Goal: Transaction & Acquisition: Purchase product/service

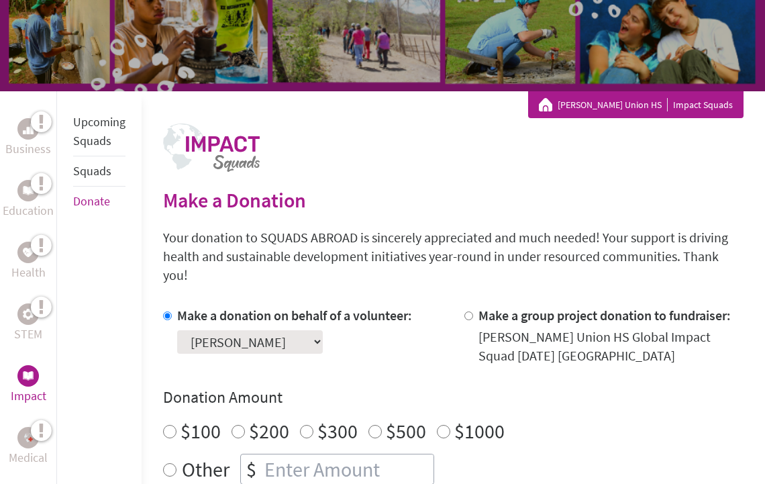
scroll to position [236, 0]
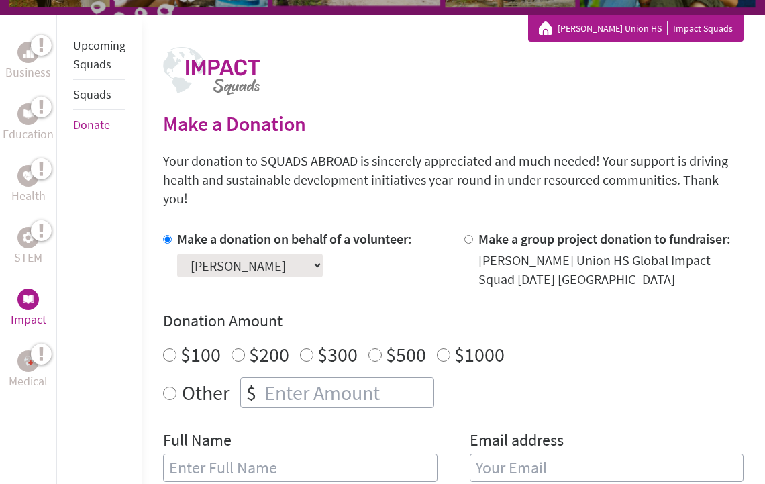
click at [306, 348] on input "$300" at bounding box center [306, 354] width 13 height 13
radio input "true"
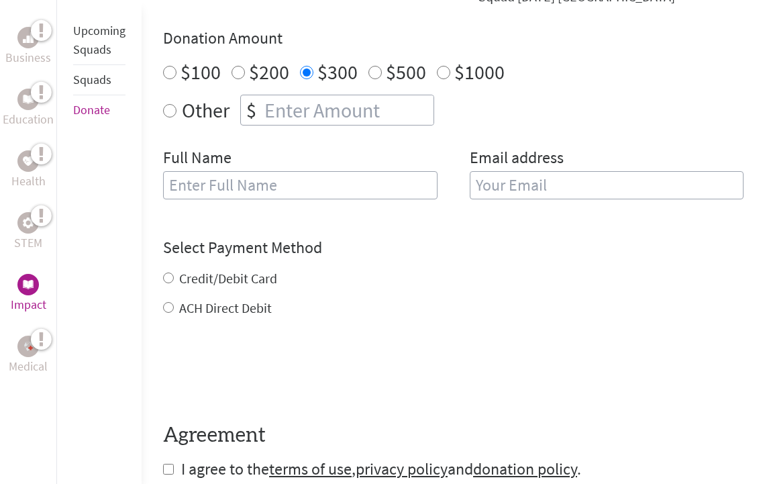
scroll to position [534, 0]
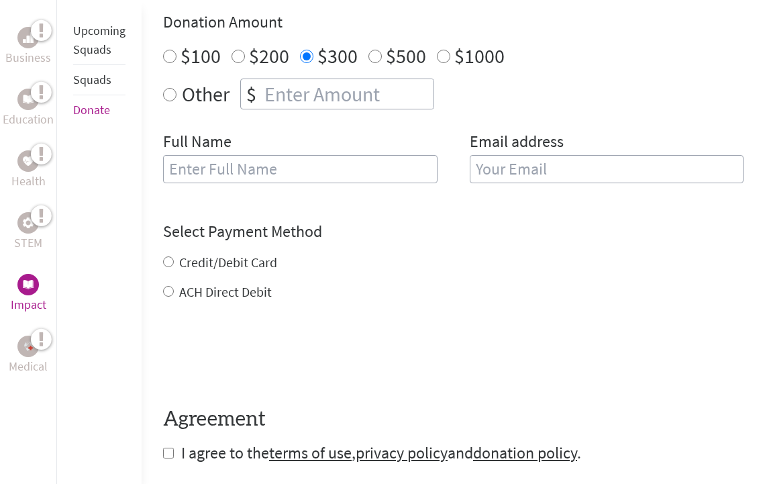
click at [171, 286] on input "ACH Direct Debit" at bounding box center [168, 291] width 11 height 11
radio input "true"
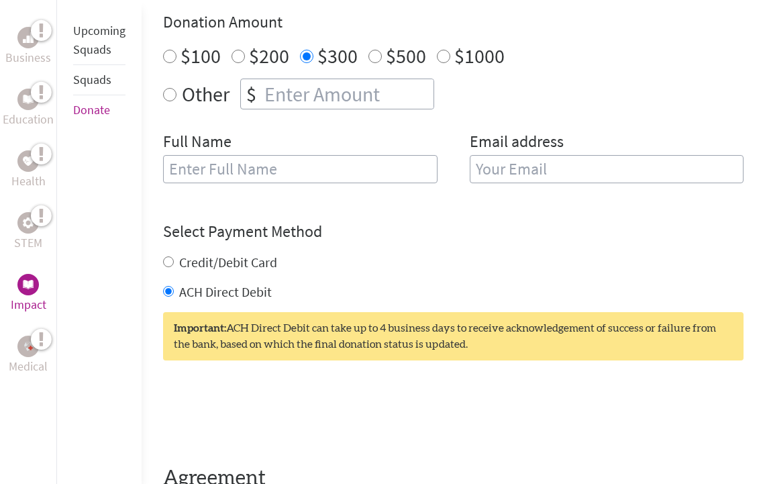
click at [308, 155] on input "text" at bounding box center [300, 169] width 274 height 28
type input "[PERSON_NAME]"
click at [557, 155] on input "email" at bounding box center [607, 169] width 274 height 28
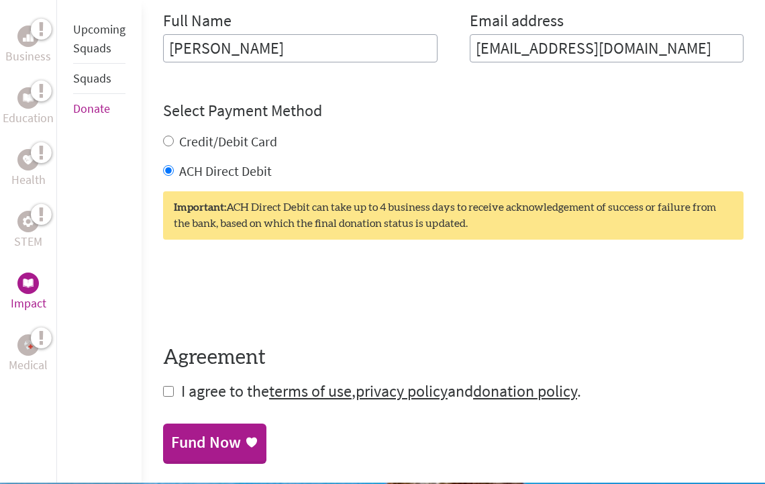
scroll to position [659, 0]
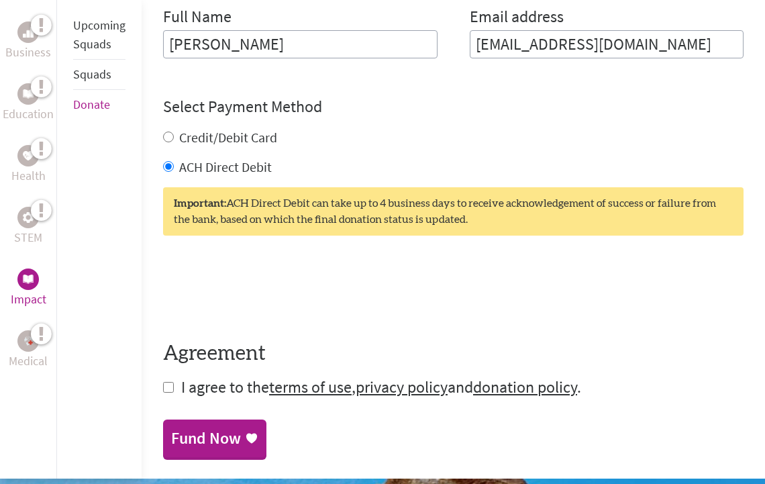
type input "[EMAIL_ADDRESS][DOMAIN_NAME]"
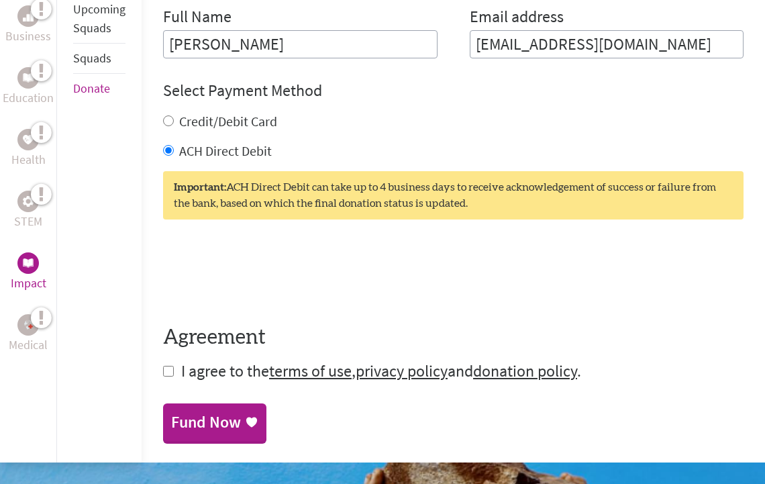
click at [168, 366] on input "checkbox" at bounding box center [168, 371] width 11 height 11
checkbox input "true"
click at [199, 413] on div "Fund Now" at bounding box center [206, 423] width 70 height 21
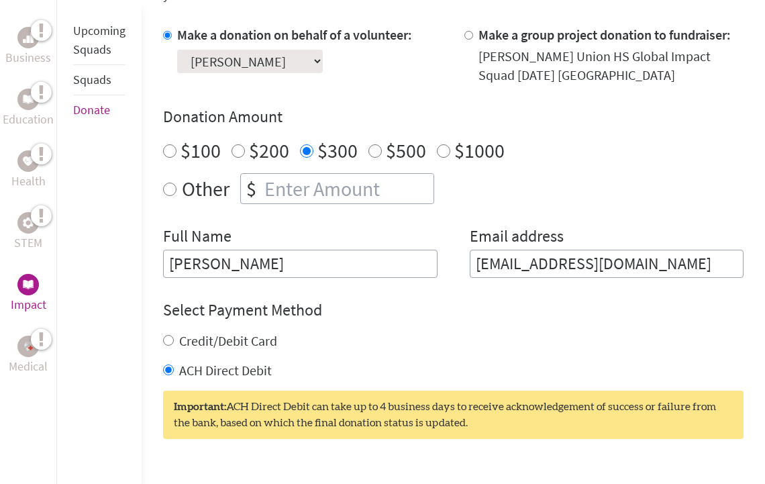
scroll to position [442, 0]
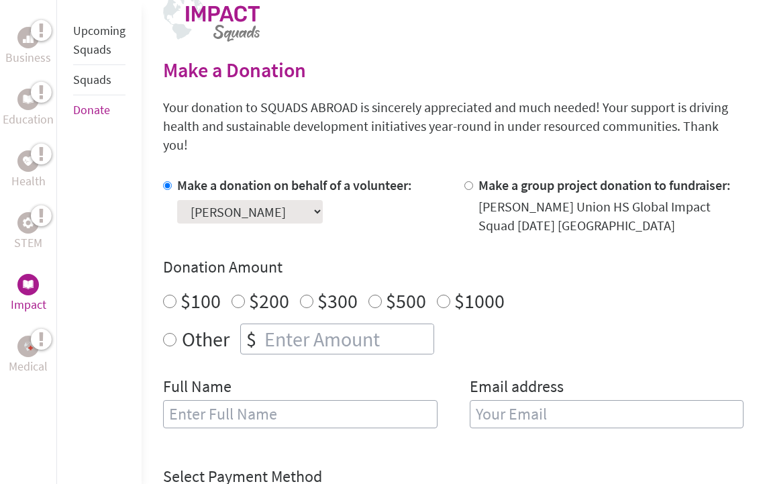
scroll to position [290, 0]
click at [306, 291] on div "$300" at bounding box center [329, 300] width 58 height 24
click at [303, 294] on input "$300" at bounding box center [306, 300] width 13 height 13
radio input "true"
click at [254, 399] on input "text" at bounding box center [300, 413] width 274 height 28
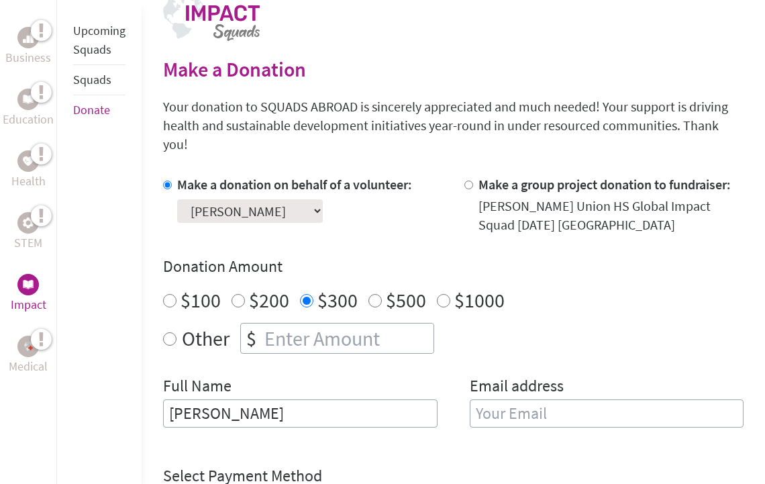
type input "[PERSON_NAME]"
click at [553, 399] on input "email" at bounding box center [607, 413] width 274 height 28
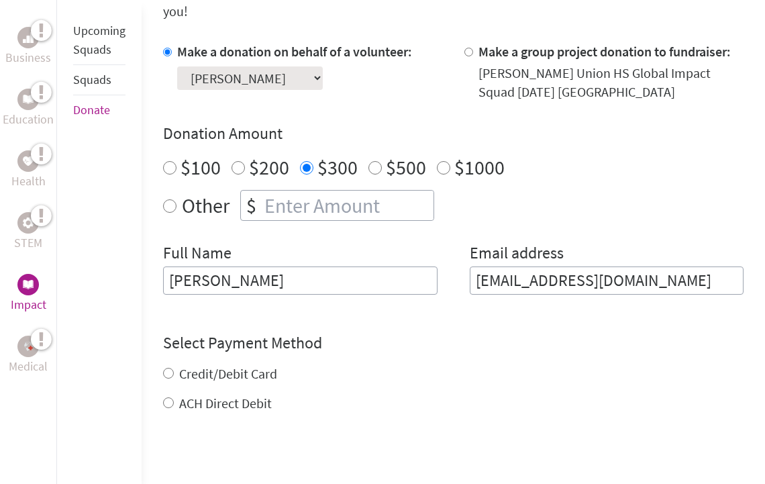
scroll to position [426, 0]
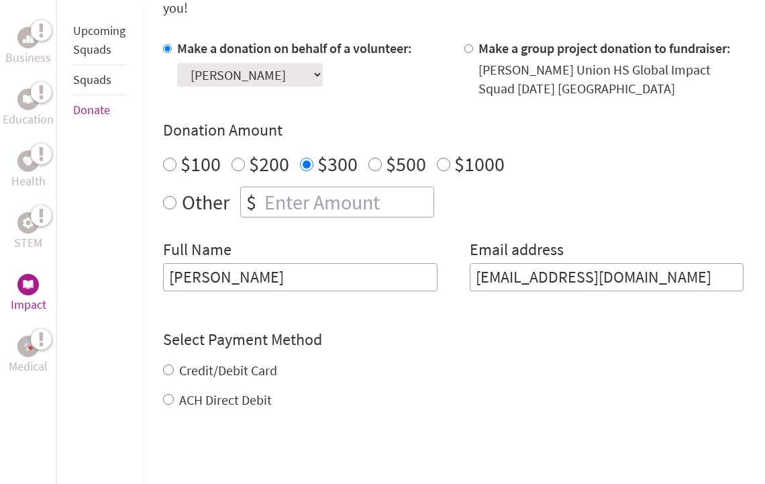
type input "[EMAIL_ADDRESS][DOMAIN_NAME]"
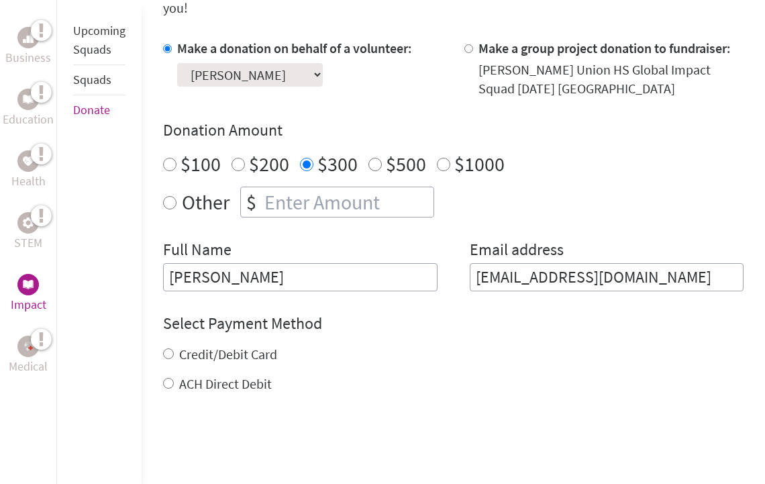
click at [168, 348] on input "Credit/Debit Card" at bounding box center [168, 353] width 11 height 11
radio input "true"
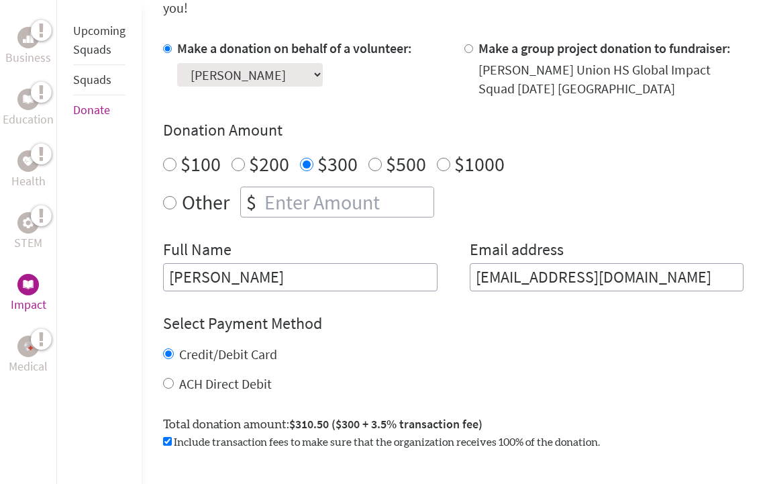
click at [170, 348] on input "Credit/Debit Card" at bounding box center [168, 353] width 11 height 11
click at [168, 378] on input "ACH Direct Debit" at bounding box center [168, 383] width 11 height 11
radio input "true"
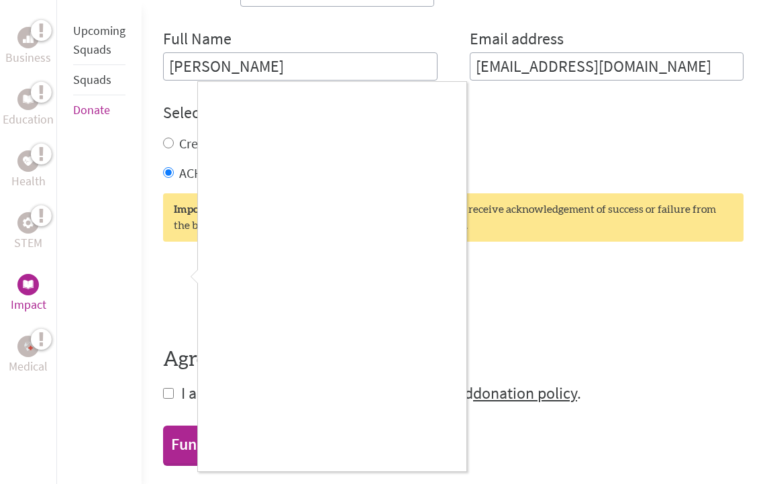
scroll to position [633, 0]
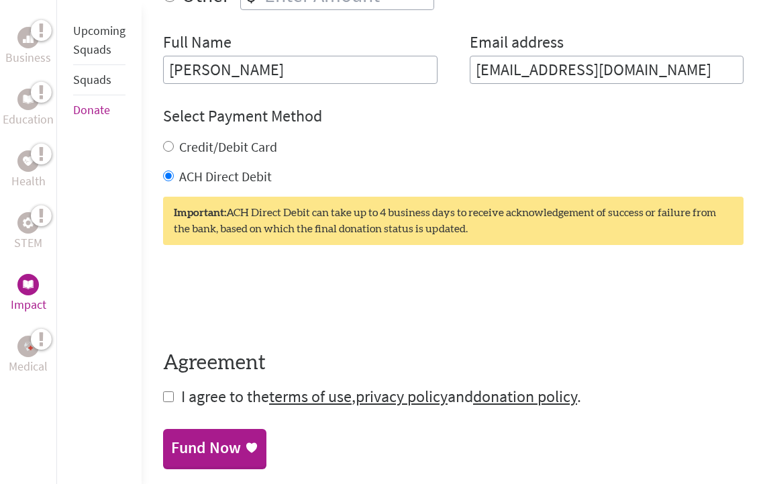
click at [166, 391] on input "checkbox" at bounding box center [168, 396] width 11 height 11
checkbox input "true"
click at [209, 438] on div "Fund Now" at bounding box center [206, 448] width 70 height 21
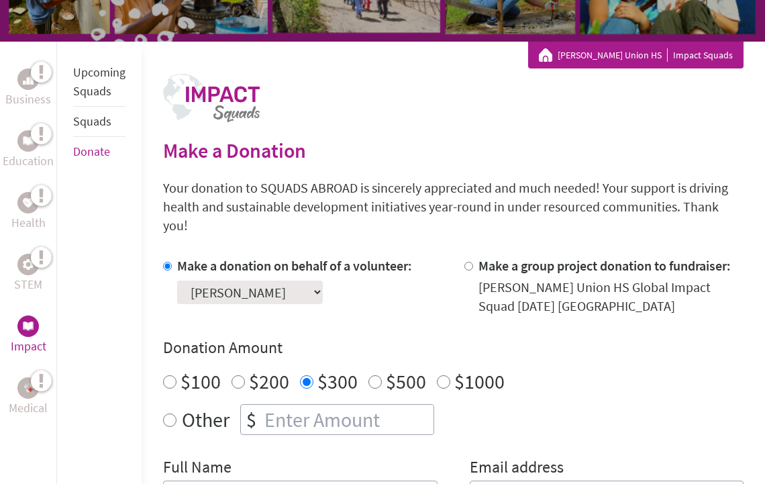
scroll to position [212, 0]
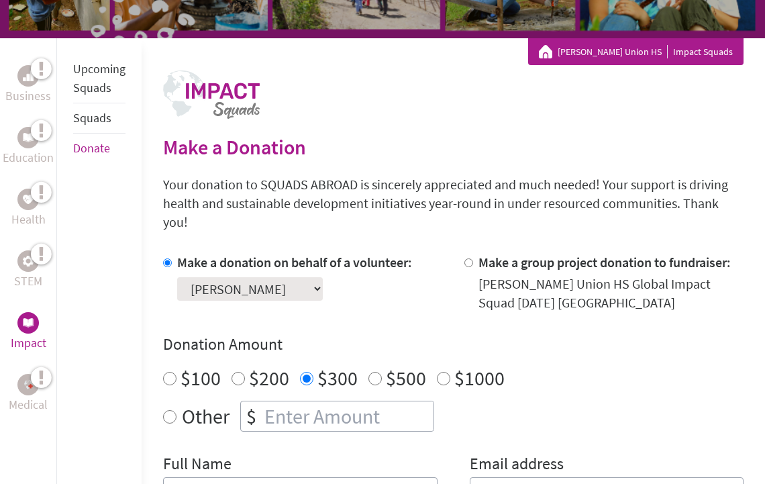
click at [88, 123] on link "Squads" at bounding box center [92, 117] width 38 height 15
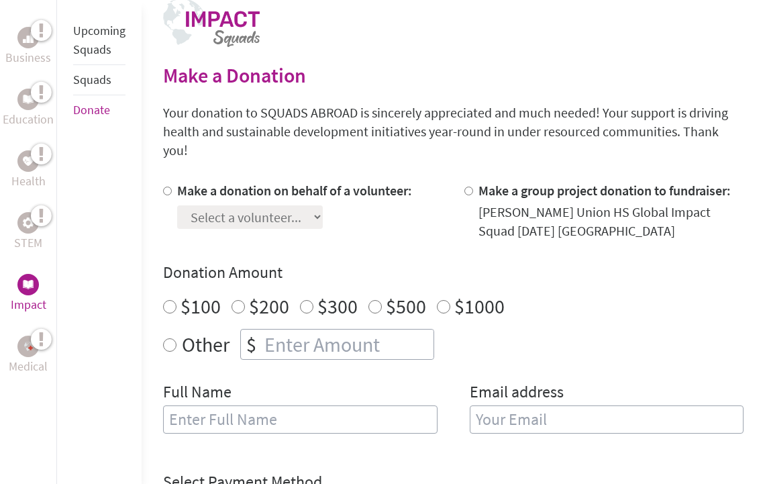
scroll to position [284, 0]
click at [167, 187] on input "Make a donation on behalf of a volunteer:" at bounding box center [167, 191] width 9 height 9
radio input "true"
select select "E0D2F8D9-3A4D-11F0-B8AC-42010A400003"
click option "[PERSON_NAME]" at bounding box center [0, 0] width 0 height 0
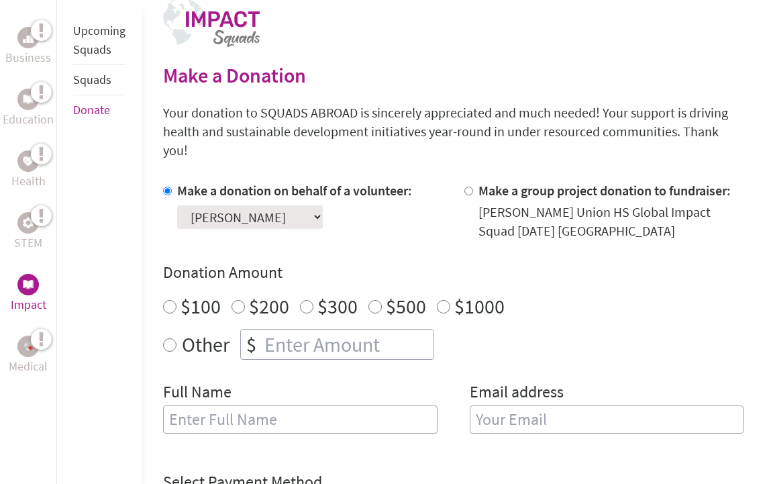
click at [309, 300] on input "$300" at bounding box center [306, 306] width 13 height 13
radio input "true"
click at [284, 409] on input "text" at bounding box center [300, 419] width 274 height 28
type input "[PERSON_NAME]"
click at [585, 405] on input "email" at bounding box center [607, 419] width 274 height 28
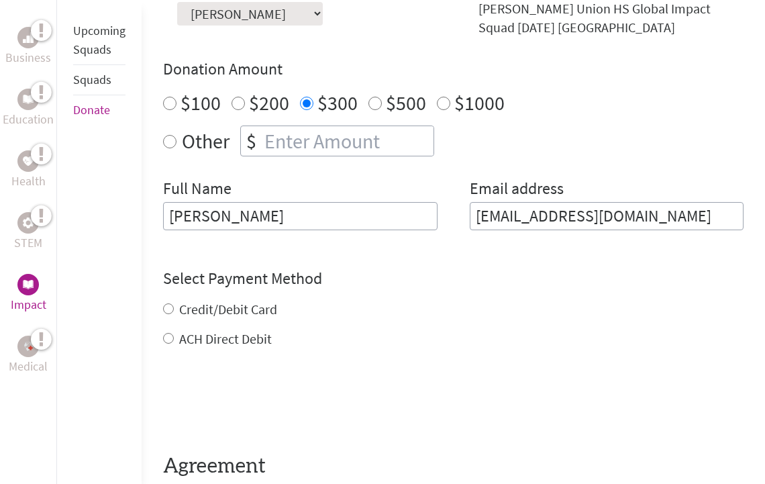
scroll to position [489, 0]
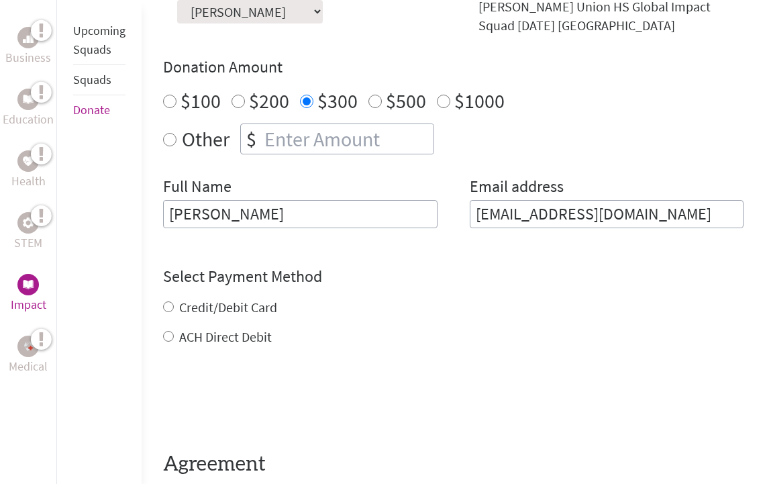
type input "[EMAIL_ADDRESS][DOMAIN_NAME]"
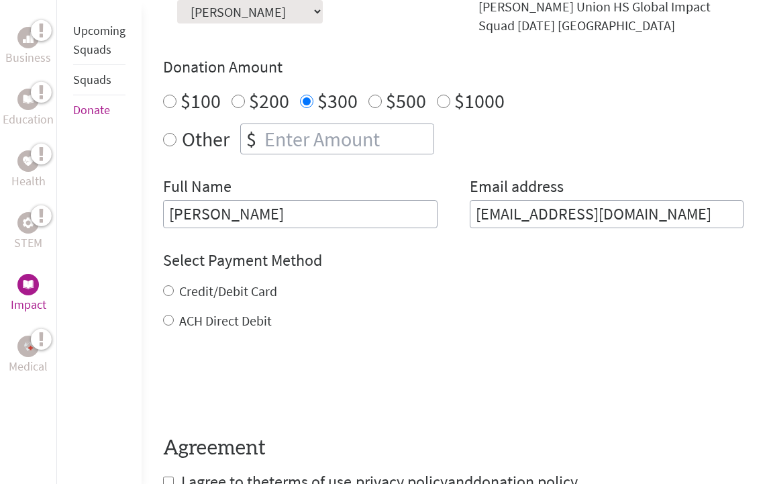
click at [167, 315] on input "ACH Direct Debit" at bounding box center [168, 320] width 11 height 11
radio input "true"
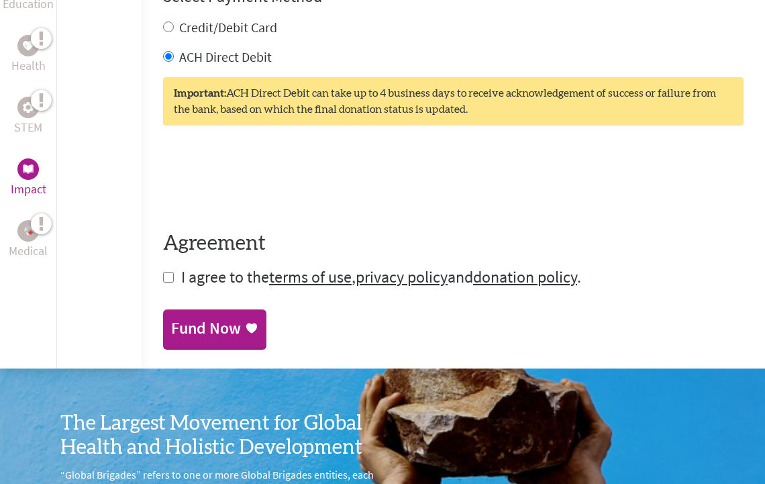
scroll to position [750, 0]
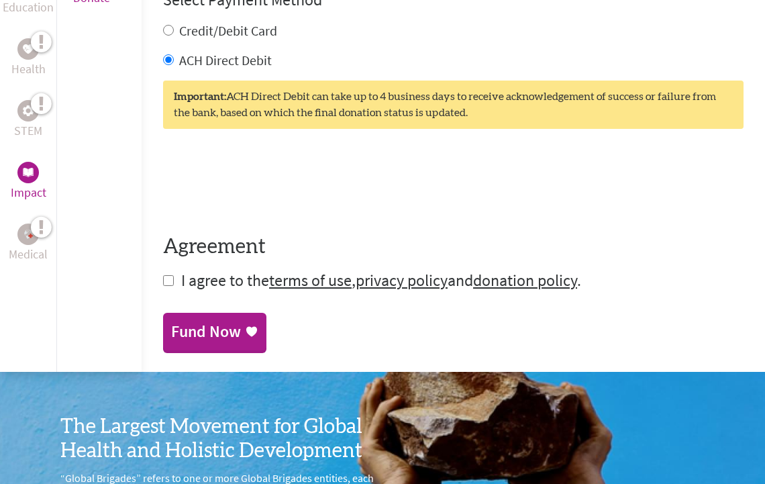
click at [168, 275] on input "checkbox" at bounding box center [168, 280] width 11 height 11
checkbox input "true"
click at [215, 322] on div "Fund Now" at bounding box center [206, 332] width 70 height 21
